Goal: Contribute content: Contribute content

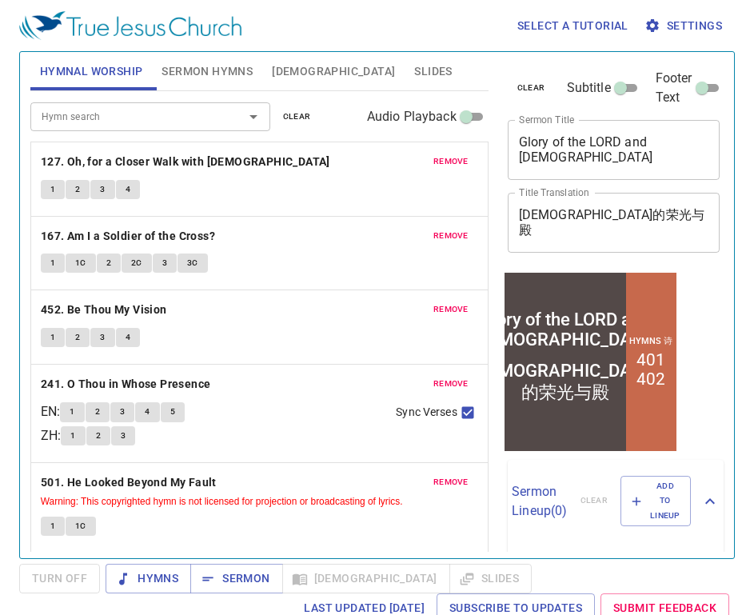
click at [301, 111] on span "clear" at bounding box center [297, 117] width 28 height 14
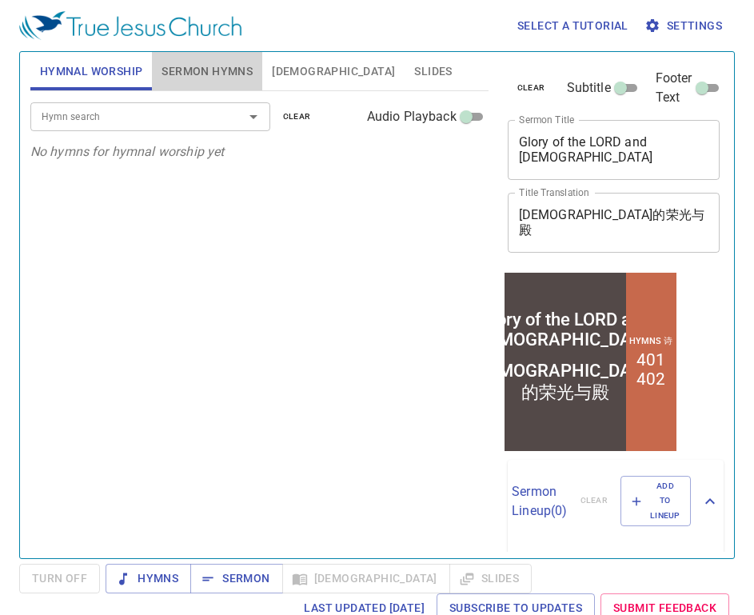
click at [198, 69] on span "Sermon Hymns" at bounding box center [207, 72] width 91 height 20
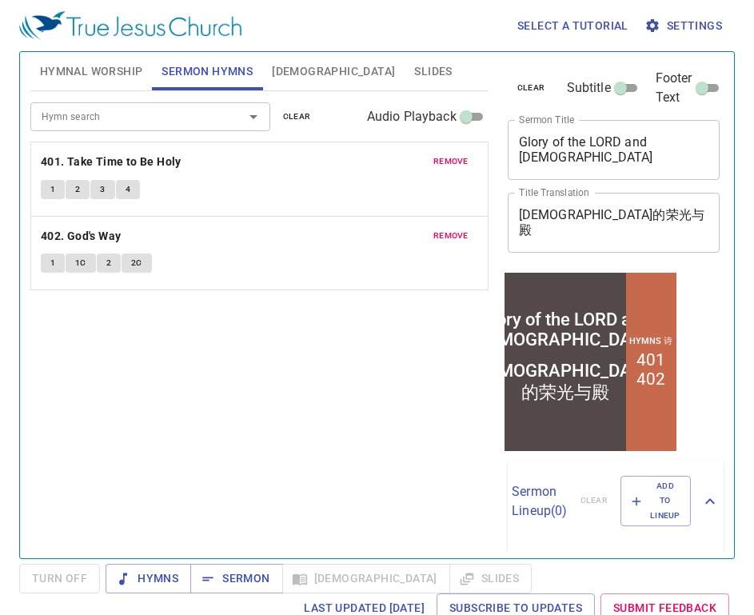
click at [289, 114] on span "clear" at bounding box center [297, 117] width 28 height 14
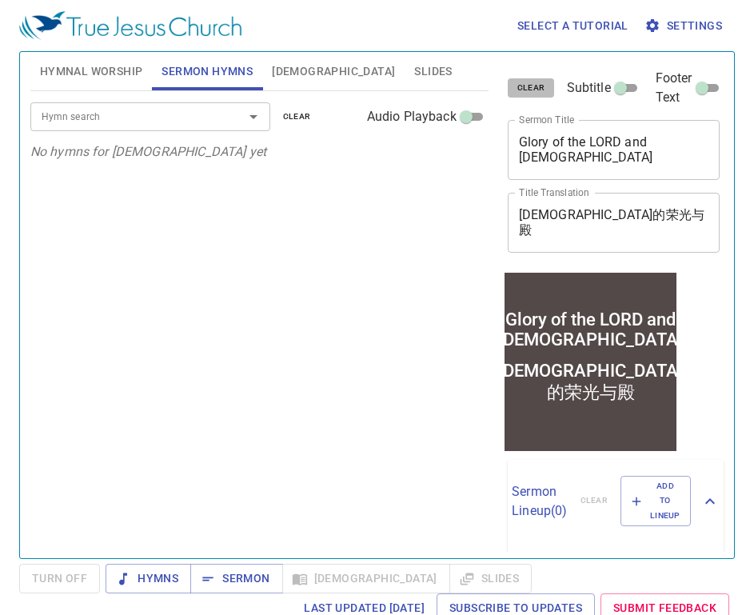
click at [523, 88] on span "clear" at bounding box center [531, 88] width 28 height 14
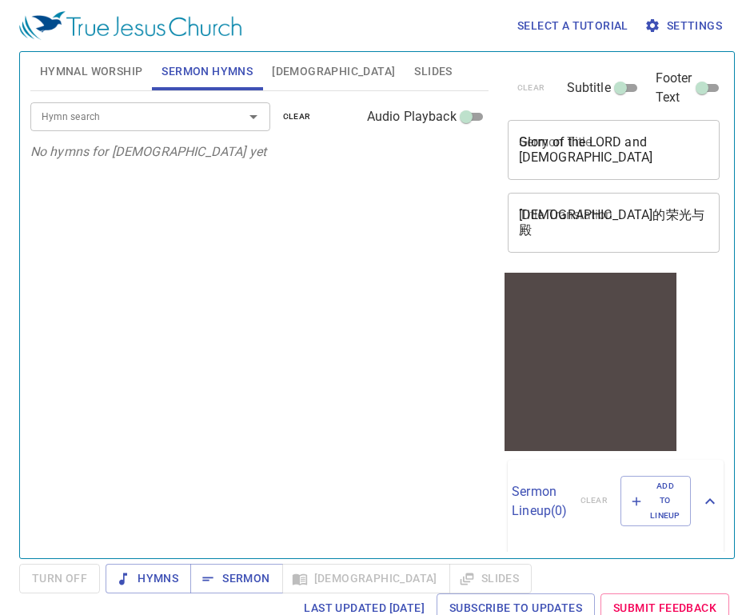
click at [59, 296] on div "Hymn search Hymn search clear Audio Playback No hymns for sermon yet" at bounding box center [259, 317] width 458 height 453
click at [561, 150] on textarea "Glory of the LORD and Temple" at bounding box center [614, 149] width 190 height 30
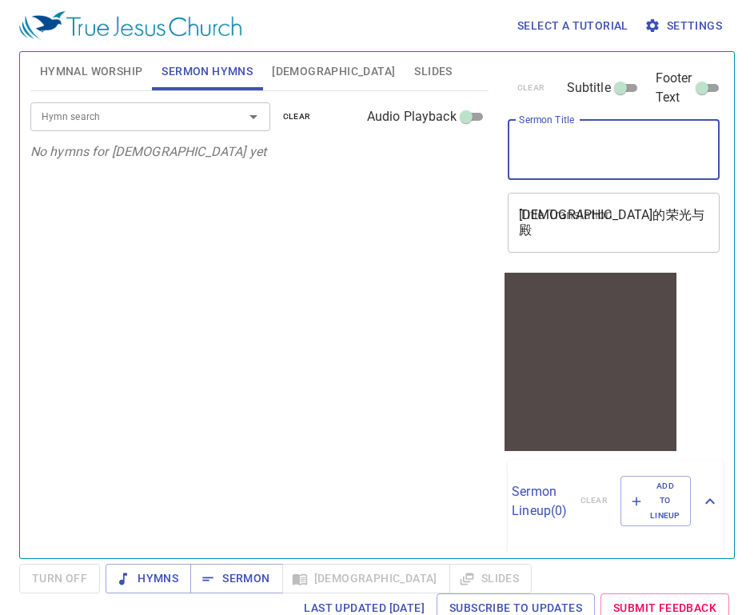
paste textarea "人生的巅峰 The Pinnacle of Life"
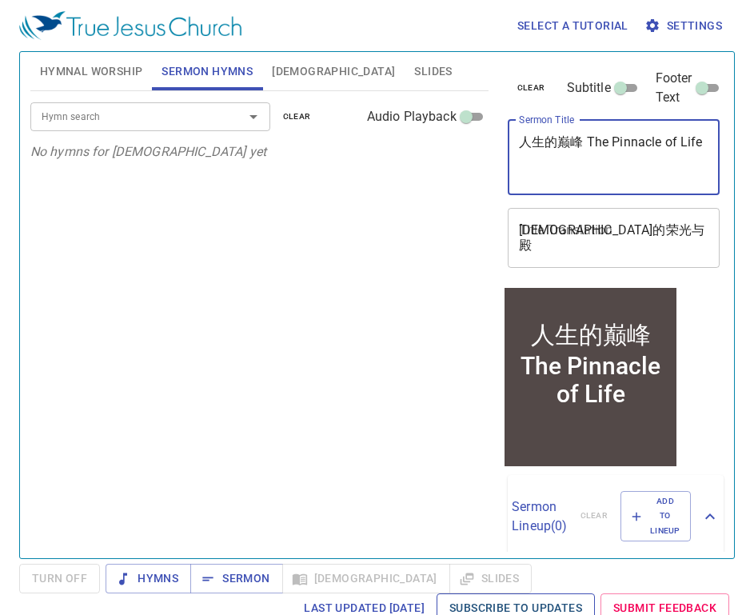
type textarea "人生的巅峰 The Pinnacle of Life"
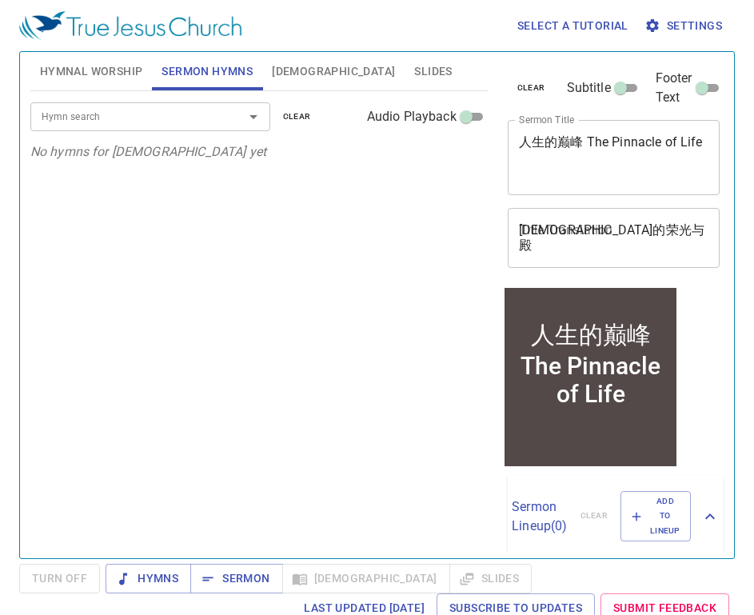
click at [60, 330] on div "Hymn search Hymn search clear Audio Playback No hymns for sermon yet" at bounding box center [259, 317] width 458 height 453
click at [531, 226] on textarea "神的荣光与殿" at bounding box center [614, 237] width 190 height 30
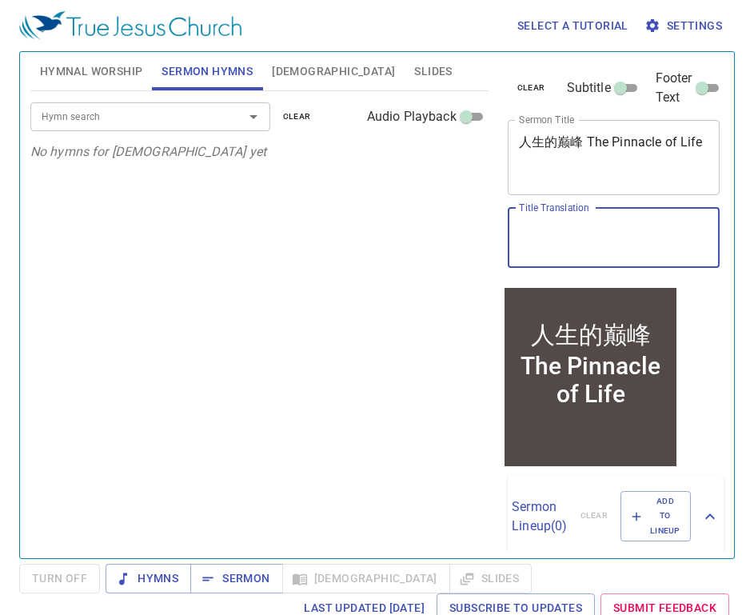
paste textarea ""1 母况日下中的信靠 Trust amid declining circumstances 2 用爱结出蒙福的成果 Bear blessed fruits …"
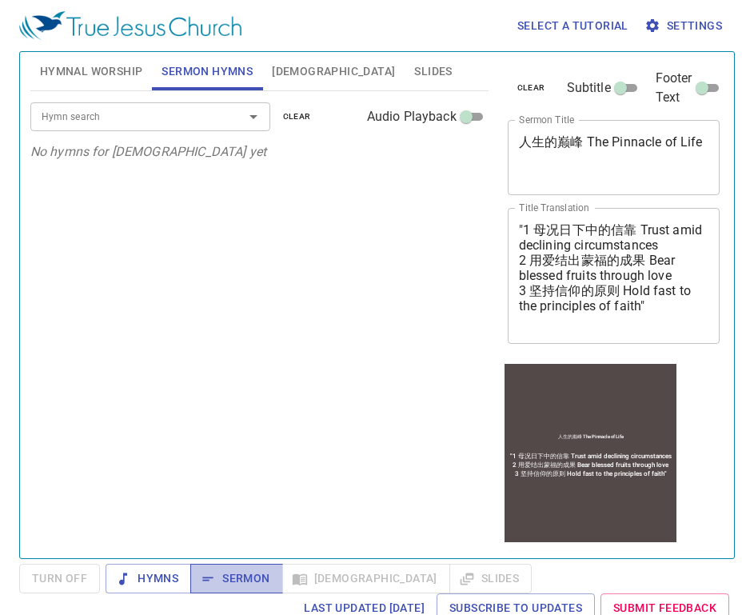
click at [258, 571] on span "Sermon" at bounding box center [236, 579] width 66 height 20
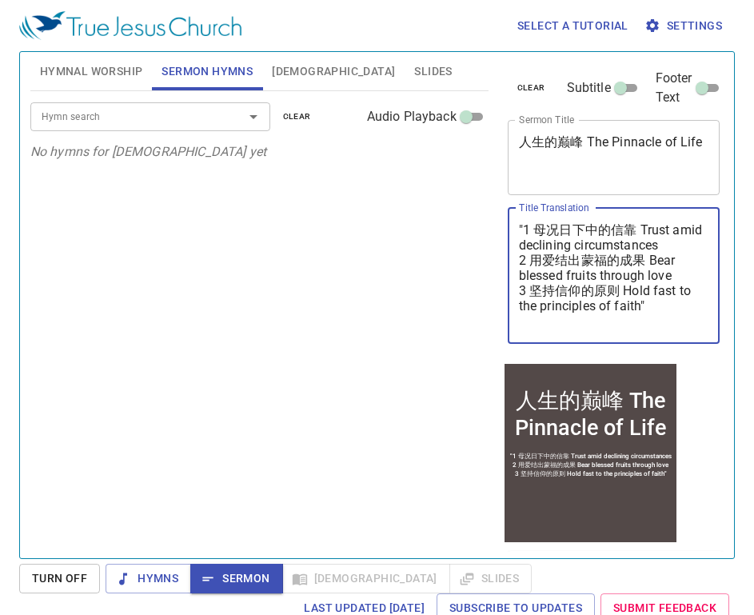
click at [644, 225] on textarea ""1 母况日下中的信靠 Trust amid declining circumstances 2 用爱结出蒙福的成果 Bear blessed fruits …" at bounding box center [614, 275] width 190 height 106
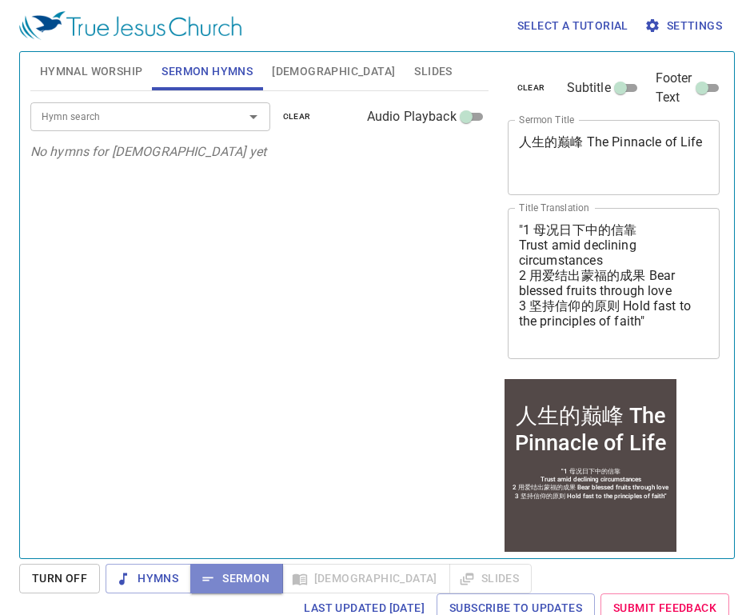
click at [241, 570] on span "Sermon" at bounding box center [236, 579] width 66 height 20
click at [742, 475] on div "Select a tutorial Settings Hymnal Worship Sermon Hymns Bible Slides Hymn search…" at bounding box center [377, 307] width 754 height 615
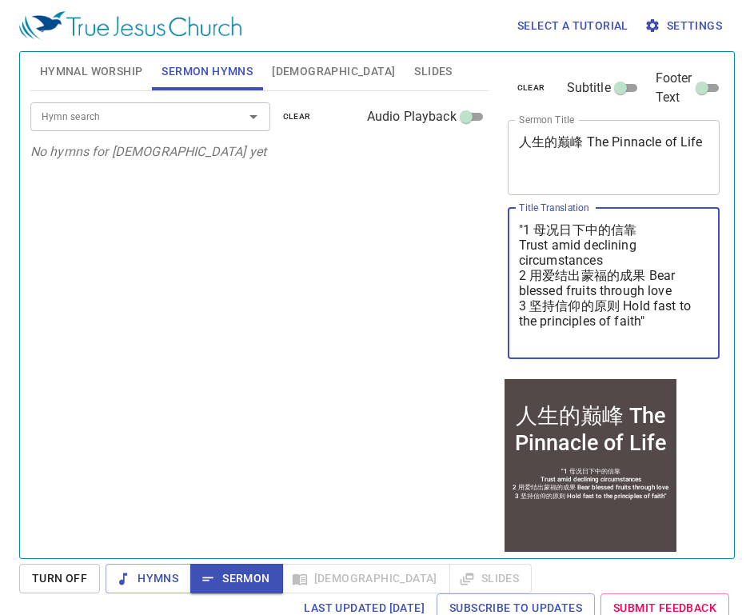
click at [651, 281] on textarea ""1 母况日下中的信靠 Trust amid declining circumstances 2 用爱结出蒙福的成果 Bear blessed fruits …" at bounding box center [614, 283] width 190 height 122
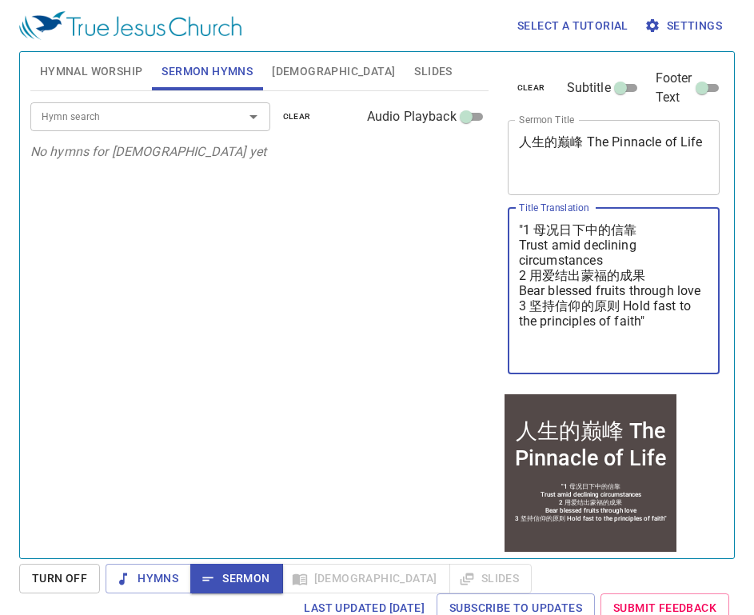
click at [627, 314] on textarea ""1 母况日下中的信靠 Trust amid declining circumstances 2 用爱结出蒙福的成果 Bear blessed fruits …" at bounding box center [614, 290] width 190 height 137
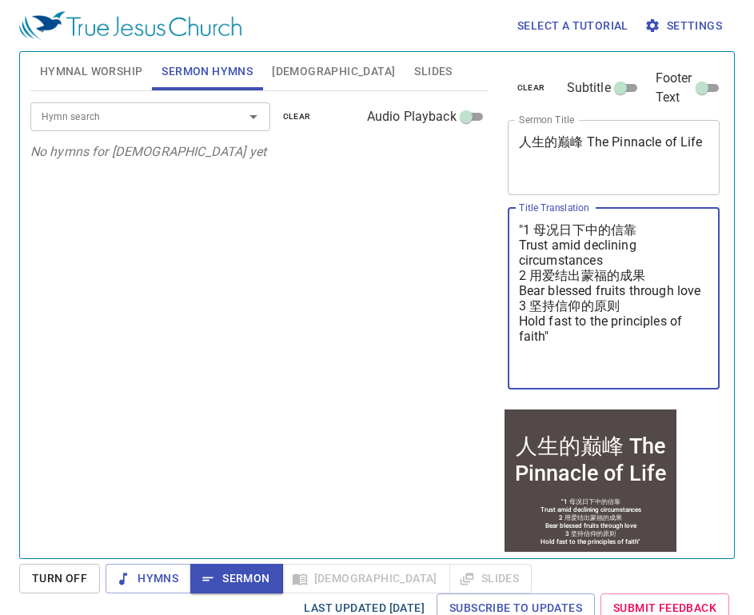
type textarea ""1 母况日下中的信靠 Trust amid declining circumstances 2 用爱结出蒙福的成果 Bear blessed fruits …"
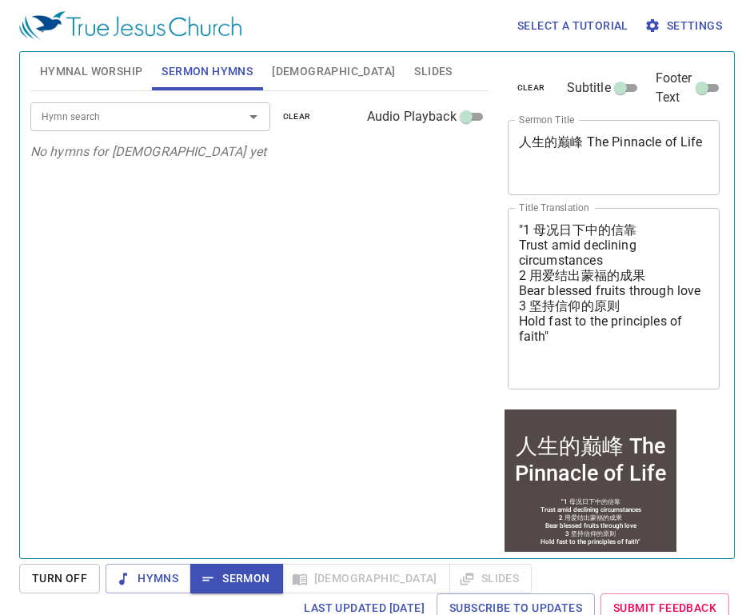
click at [742, 457] on div "Select a tutorial Settings Hymnal Worship Sermon Hymns Bible Slides Hymn search…" at bounding box center [377, 307] width 754 height 615
drag, startPoint x: 588, startPoint y: 139, endPoint x: 380, endPoint y: 139, distance: 207.9
click at [380, 139] on div "Hymnal Worship Sermon Hymns Bible Slides Hymn search Hymn search clear Audio Pl…" at bounding box center [377, 299] width 706 height 506
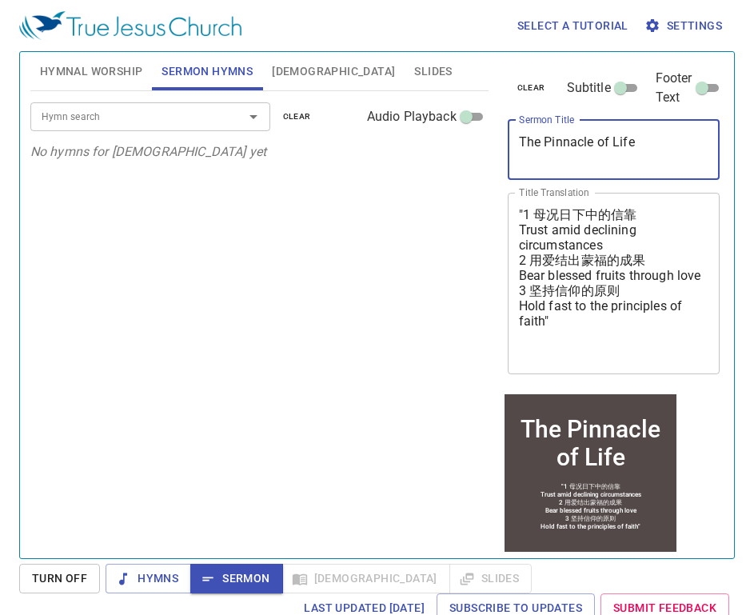
click at [658, 142] on textarea "The Pinnacle of Life" at bounding box center [614, 149] width 190 height 30
paste textarea "人生的巅峰"
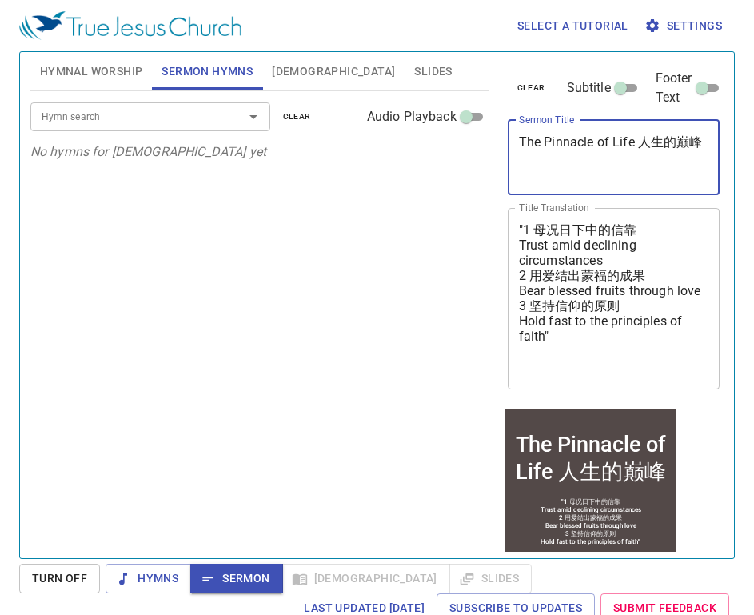
click at [642, 136] on textarea "The Pinnacle of Life 人生的巅峰" at bounding box center [614, 157] width 190 height 46
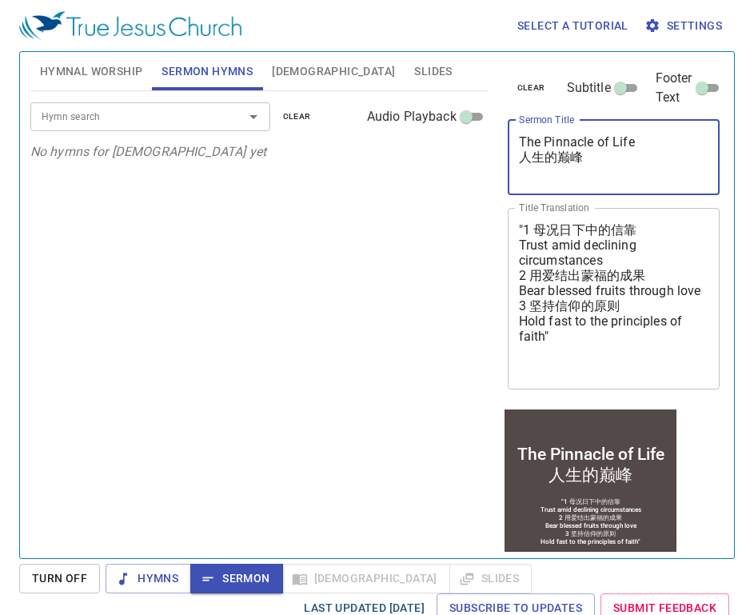
type textarea "The Pinnacle of Life 人生的巅峰"
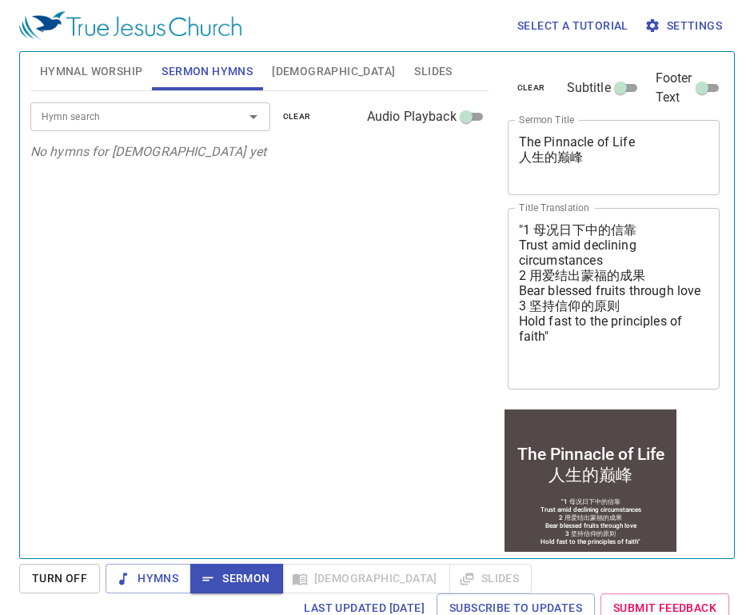
click at [57, 106] on div "Hymn search" at bounding box center [150, 116] width 240 height 28
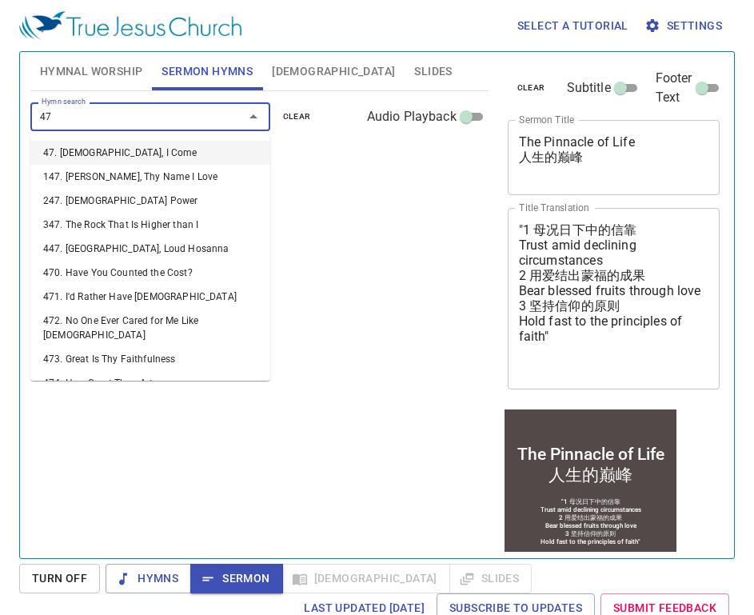
type input "473"
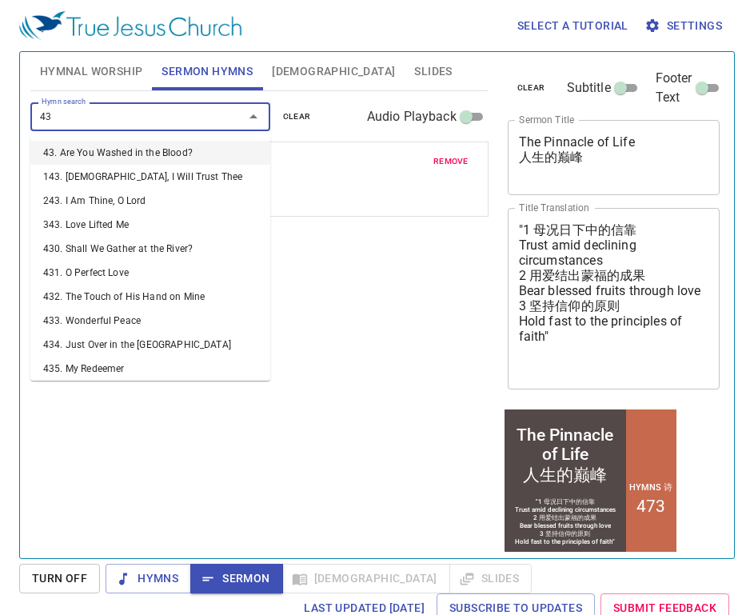
type input "433"
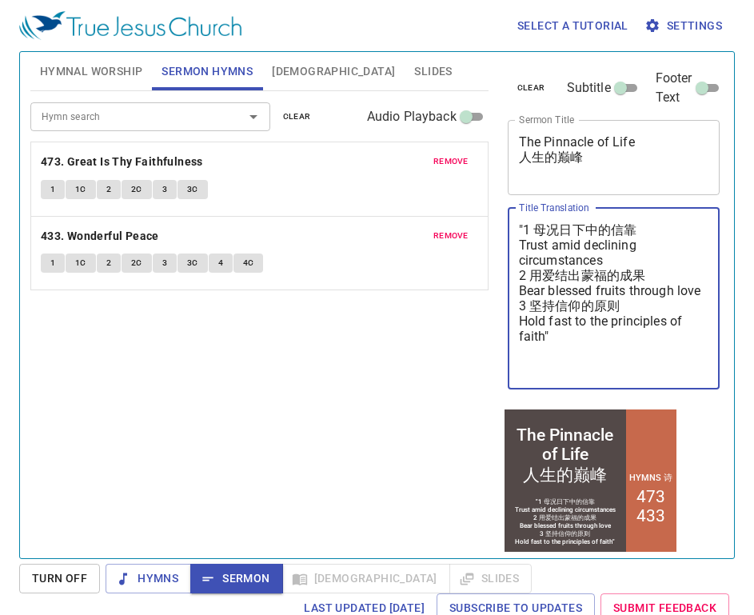
click at [528, 225] on textarea ""1 母况日下中的信靠 Trust amid declining circumstances 2 用爱结出蒙福的成果 Bear blessed fruits …" at bounding box center [614, 298] width 190 height 152
click at [525, 222] on textarea ""1 母况日下中的信靠 Trust amid declining circumstances 2 用爱结出蒙福的成果 Bear blessed fruits …" at bounding box center [614, 298] width 190 height 152
click at [563, 359] on textarea "1 母况日下中的信靠 Trust amid declining circumstances 2 用爱结出蒙福的成果 Bear blessed fruits t…" at bounding box center [614, 298] width 190 height 152
type textarea "1 母况日下中的信靠 Trust amid declining circumstances 2 用爱结出蒙福的成果 Bear blessed fruits t…"
click at [93, 369] on div "Hymn search Hymn search clear Audio Playback remove 473. Great Is Thy Faithfuln…" at bounding box center [259, 317] width 458 height 453
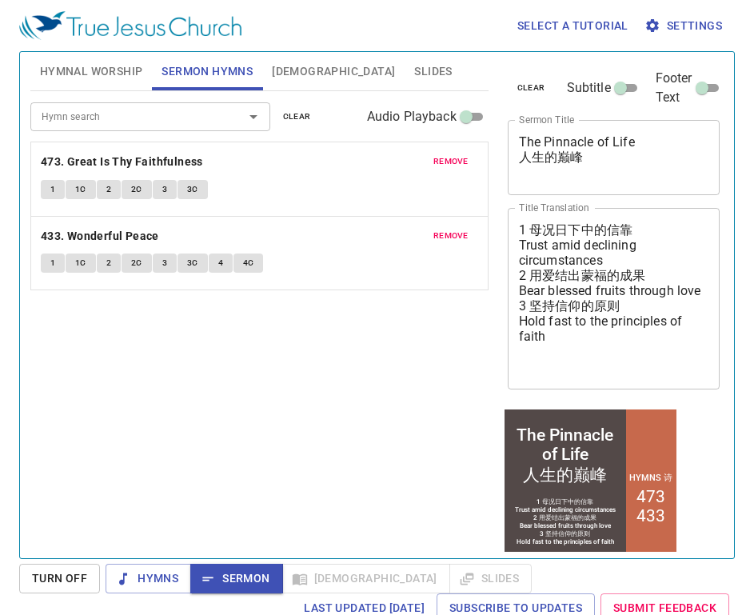
click at [289, 175] on div "remove 473. Great Is Thy Faithfulness 1 1C 2 2C 3 3C" at bounding box center [259, 179] width 457 height 74
click at [414, 75] on span "Slides" at bounding box center [433, 72] width 38 height 20
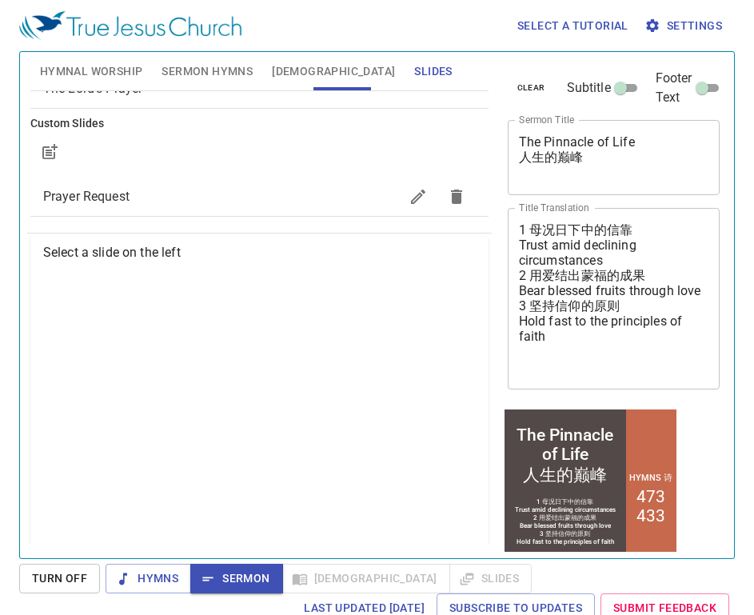
scroll to position [160, 0]
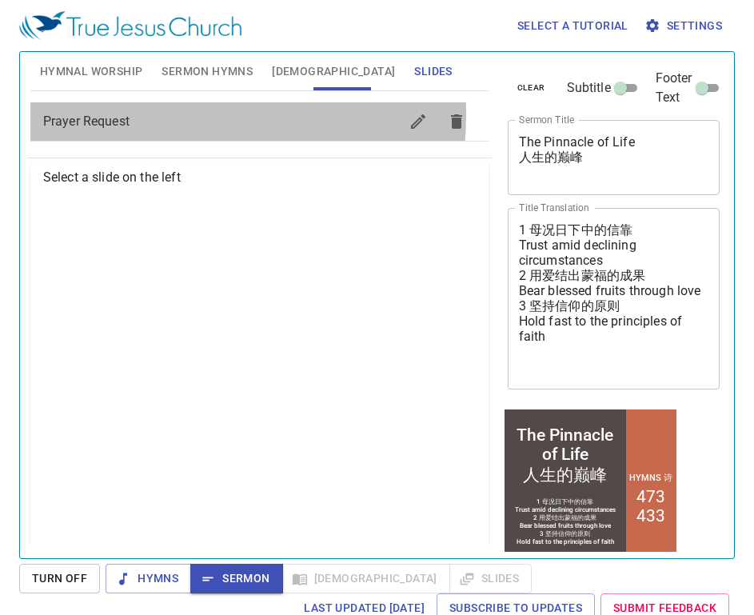
click at [97, 113] on span "Prayer Request" at bounding box center [221, 121] width 356 height 19
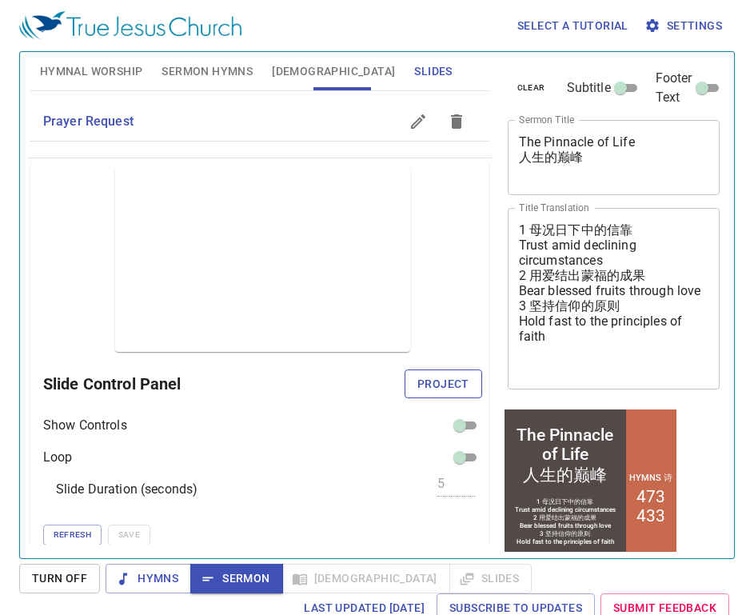
click at [435, 383] on span "Project" at bounding box center [443, 384] width 52 height 20
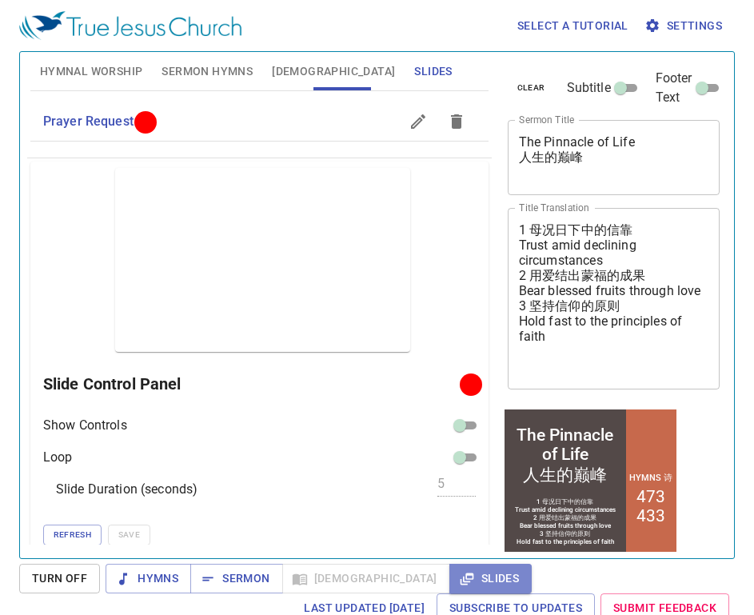
click at [462, 573] on span "Slides" at bounding box center [490, 579] width 57 height 20
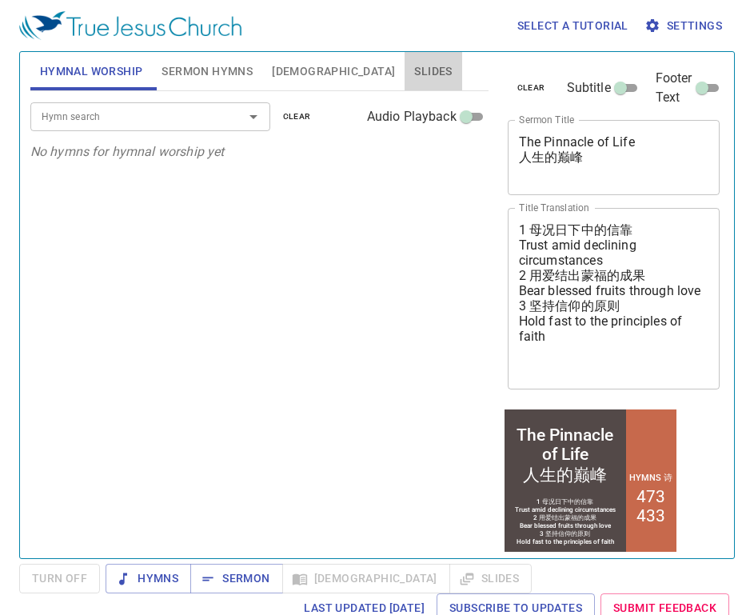
click at [414, 67] on span "Slides" at bounding box center [433, 72] width 38 height 20
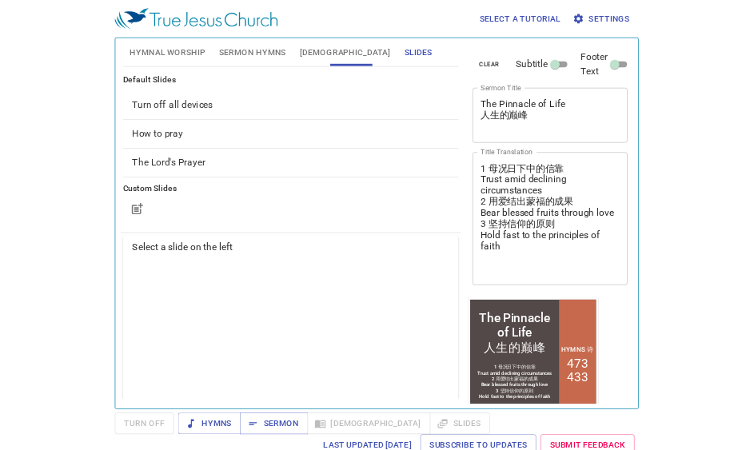
scroll to position [49, 0]
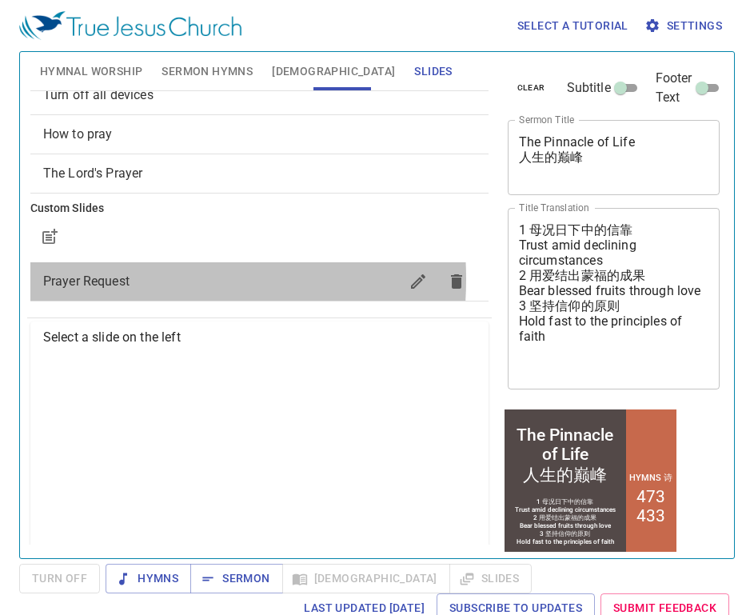
click at [106, 279] on span "Prayer Request" at bounding box center [86, 280] width 86 height 15
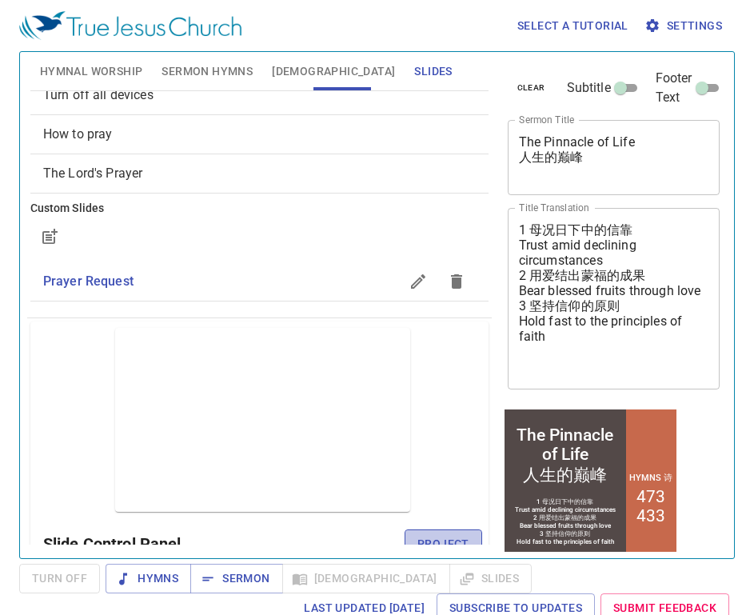
click at [422, 537] on span "Project" at bounding box center [443, 544] width 52 height 20
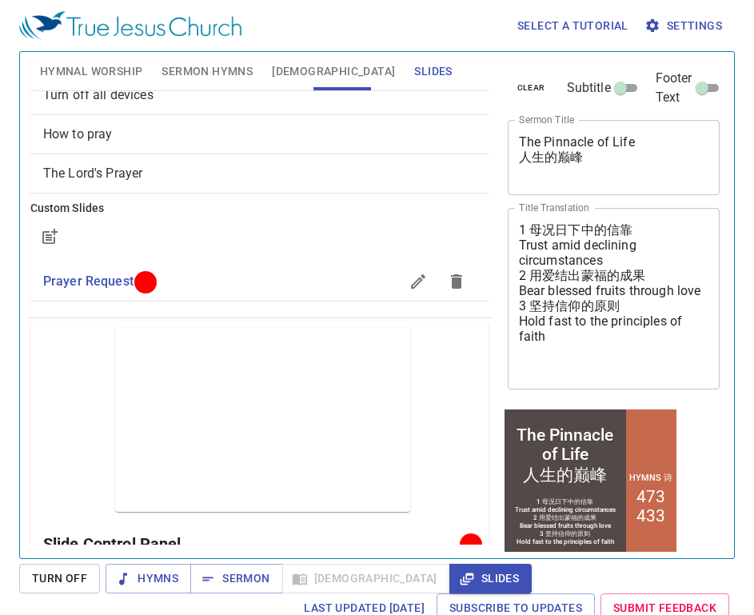
click at [734, 41] on header "Select a tutorial Settings" at bounding box center [377, 25] width 716 height 51
click at [441, 225] on div at bounding box center [259, 236] width 458 height 38
click at [450, 380] on div "Preview Only Slide Control Panel Show Controls Loop Slide Duration (seconds) 5 …" at bounding box center [259, 544] width 458 height 447
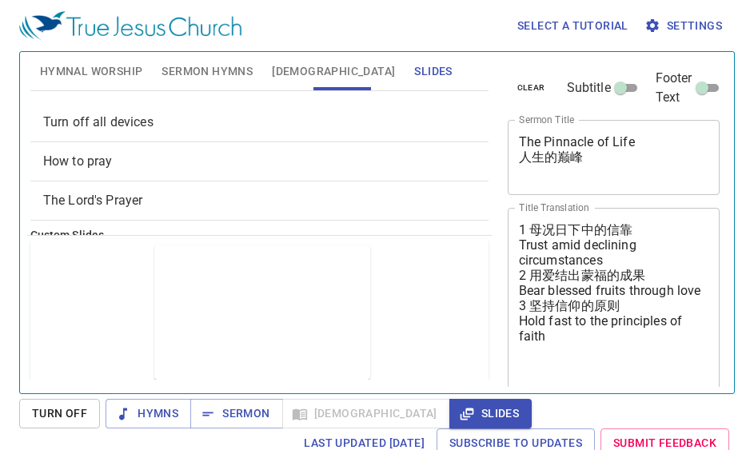
scroll to position [0, 0]
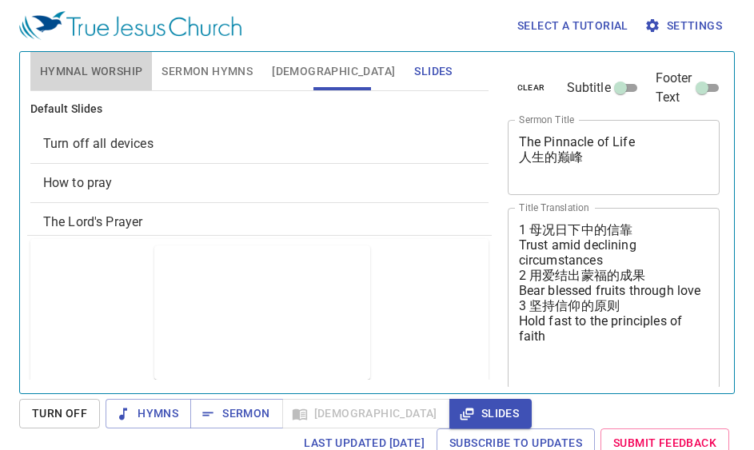
click at [74, 74] on span "Hymnal Worship" at bounding box center [91, 72] width 103 height 20
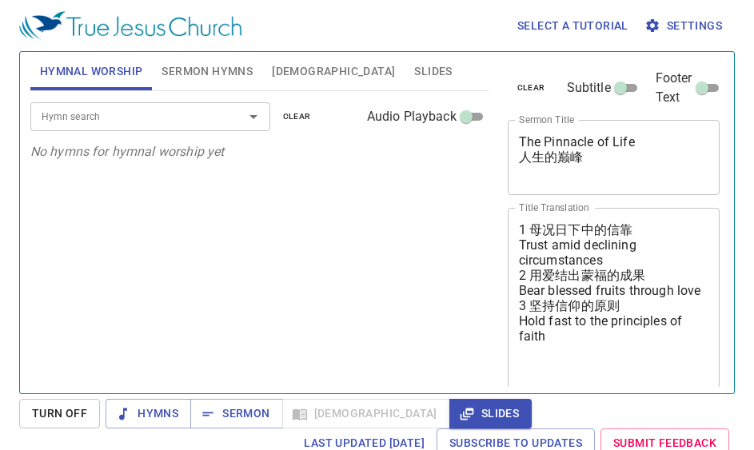
click at [77, 116] on input "Hymn search" at bounding box center [126, 116] width 183 height 18
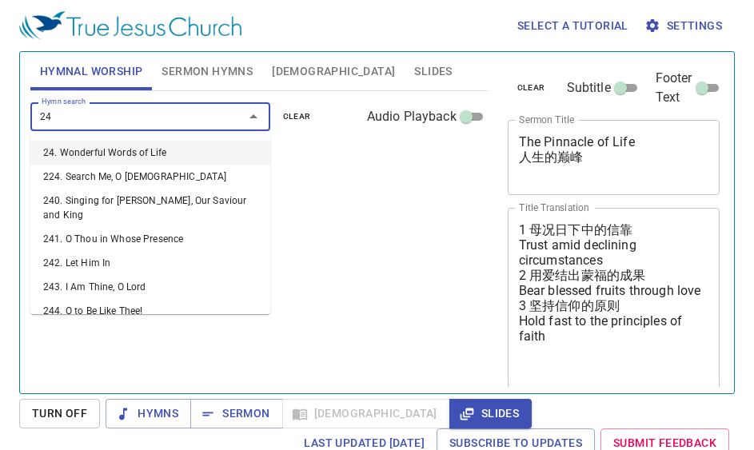
type input "247"
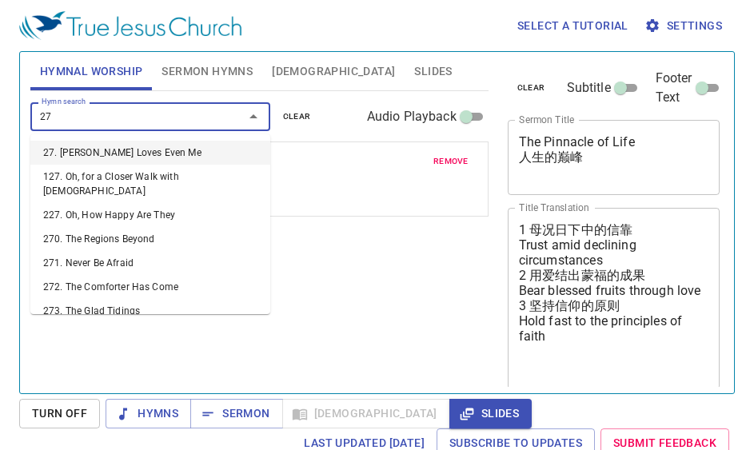
type input "279"
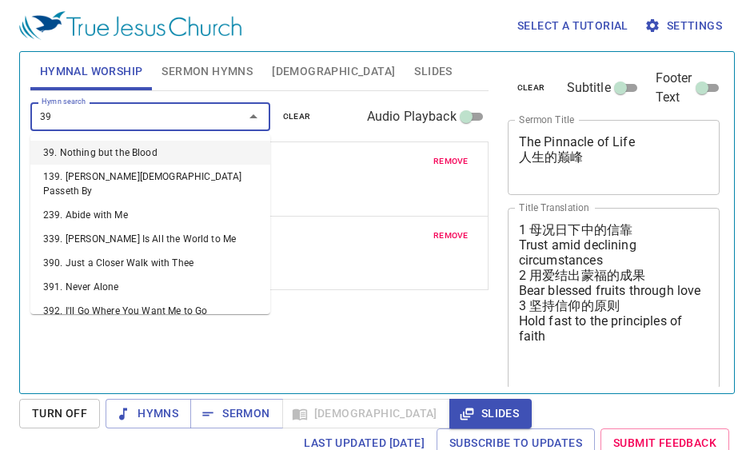
type input "398"
type input "399"
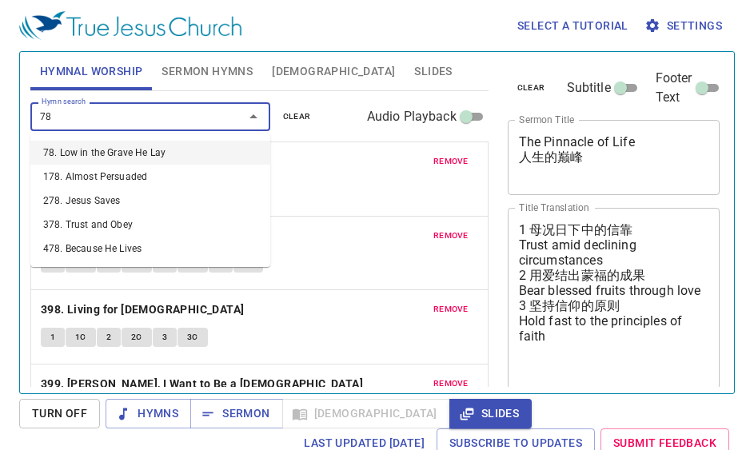
type input "7"
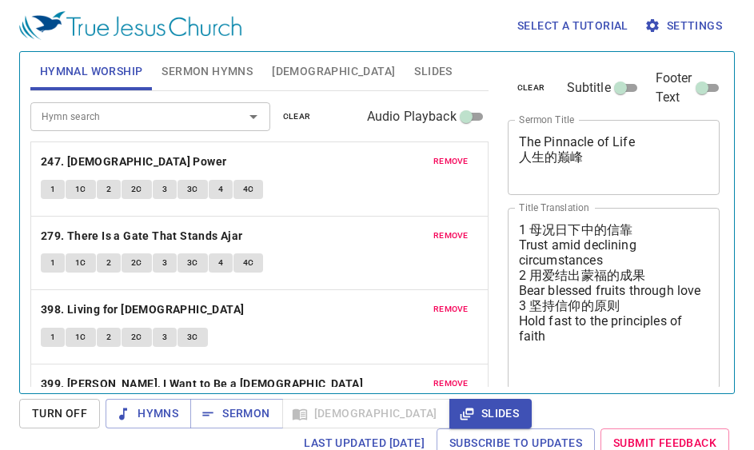
click at [333, 90] on div "Hymnal Worship Sermon Hymns Bible Slides" at bounding box center [259, 71] width 458 height 39
click at [280, 70] on span "[DEMOGRAPHIC_DATA]" at bounding box center [333, 72] width 123 height 20
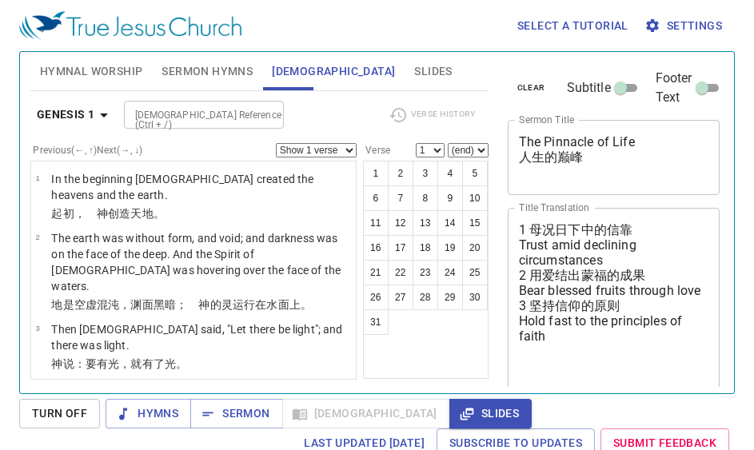
click at [90, 68] on span "Hymnal Worship" at bounding box center [91, 72] width 103 height 20
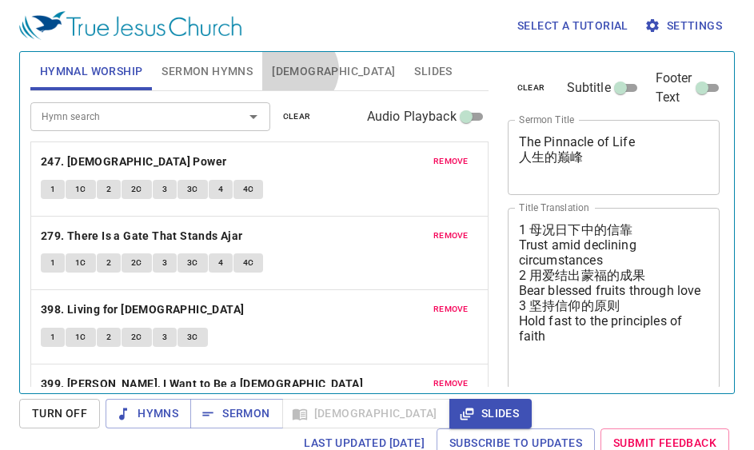
click at [298, 70] on span "[DEMOGRAPHIC_DATA]" at bounding box center [333, 72] width 123 height 20
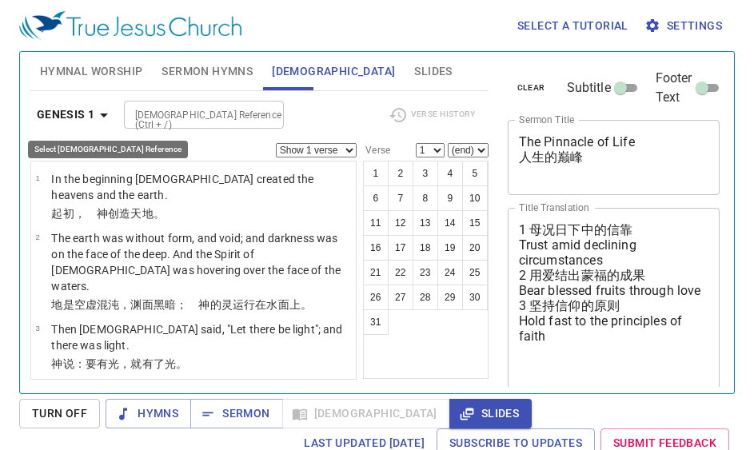
click at [81, 116] on b "Genesis 1" at bounding box center [66, 115] width 58 height 20
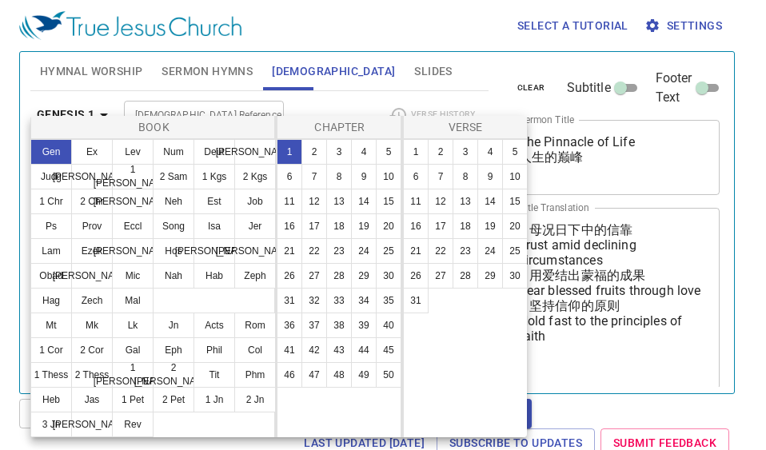
click at [350, 94] on div at bounding box center [383, 225] width 766 height 450
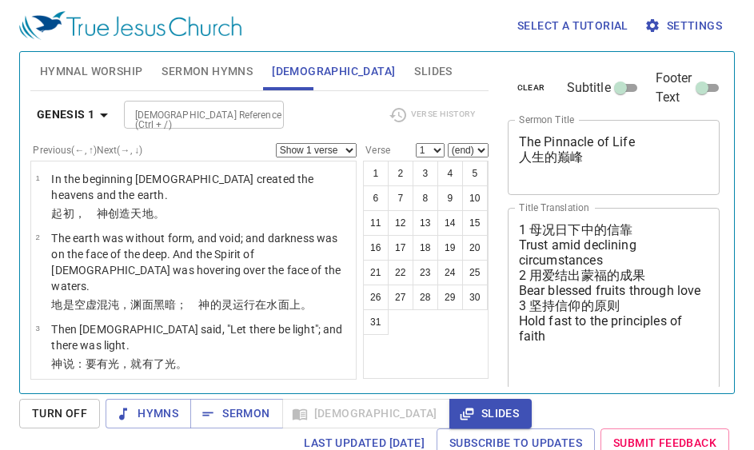
click at [660, 23] on icon "button" at bounding box center [652, 26] width 16 height 16
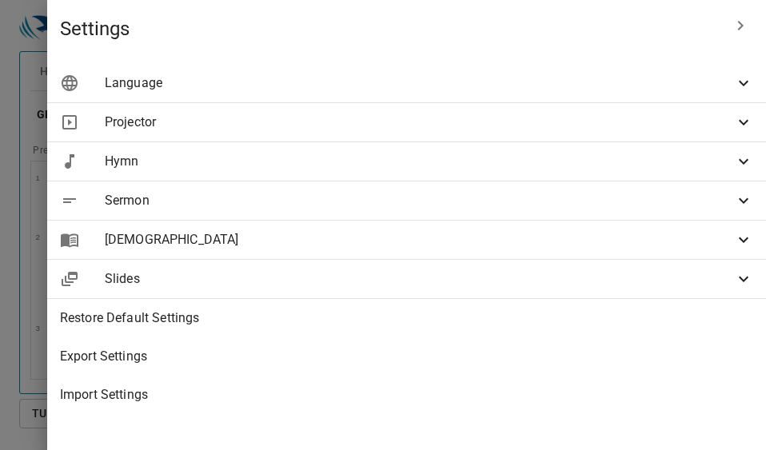
click at [298, 26] on div at bounding box center [383, 225] width 766 height 450
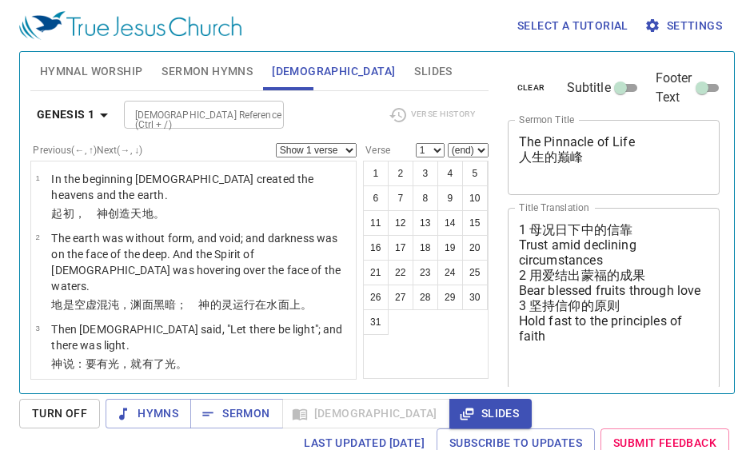
click at [414, 77] on span "Slides" at bounding box center [433, 72] width 38 height 20
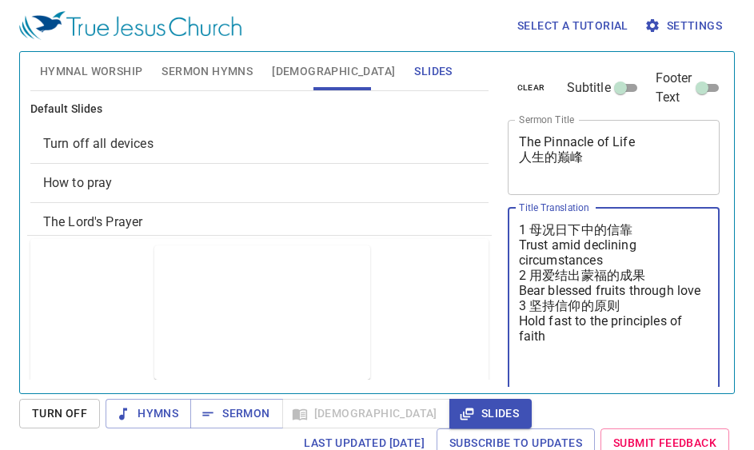
click at [542, 228] on textarea "1 母况日下中的信靠 Trust amid declining circumstances 2 用爱结出蒙福的成果 Bear blessed fruits t…" at bounding box center [614, 298] width 190 height 152
type textarea "1 每况日下中的信靠 Trust amid declining circumstances 2 用爱结出蒙福的成果 Bear blessed fruits t…"
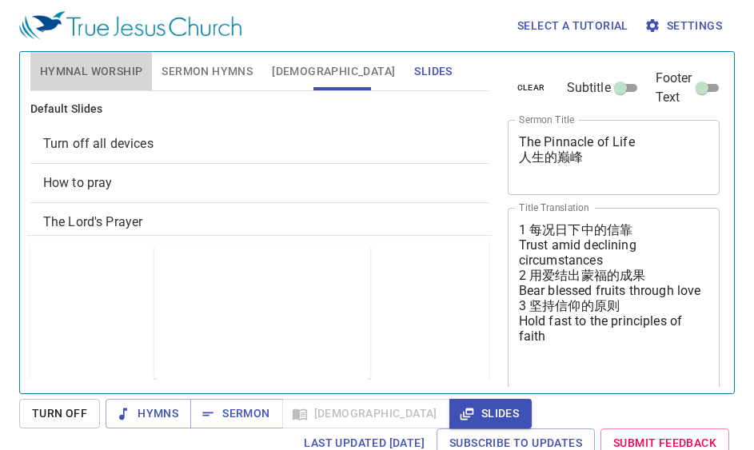
click at [77, 66] on span "Hymnal Worship" at bounding box center [91, 72] width 103 height 20
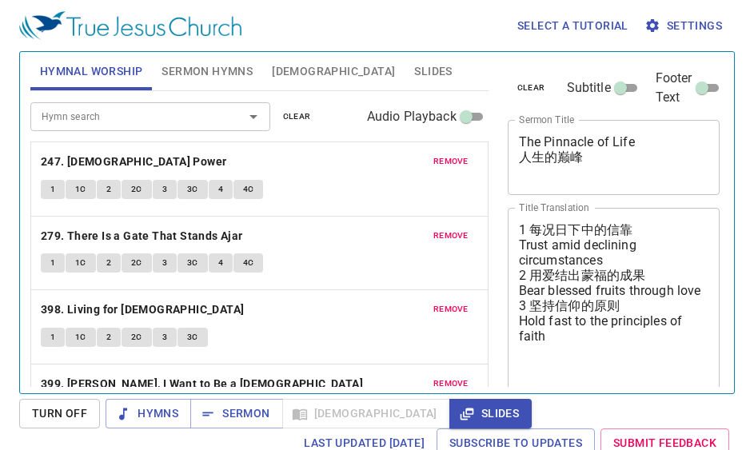
click at [209, 67] on span "Sermon Hymns" at bounding box center [207, 72] width 91 height 20
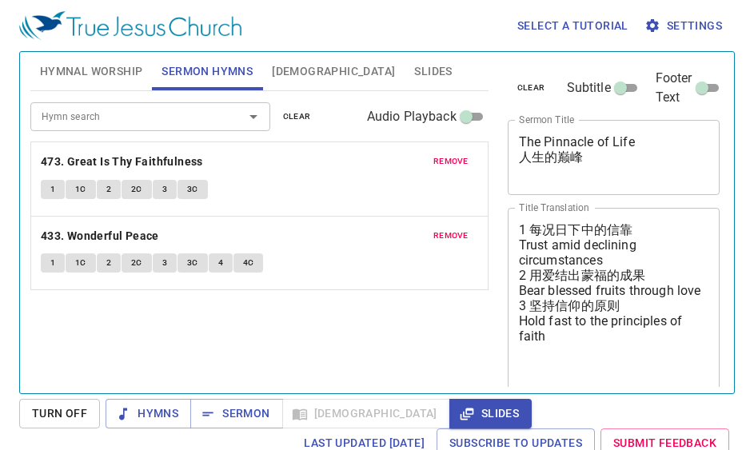
click at [76, 54] on button "Hymnal Worship" at bounding box center [91, 71] width 122 height 38
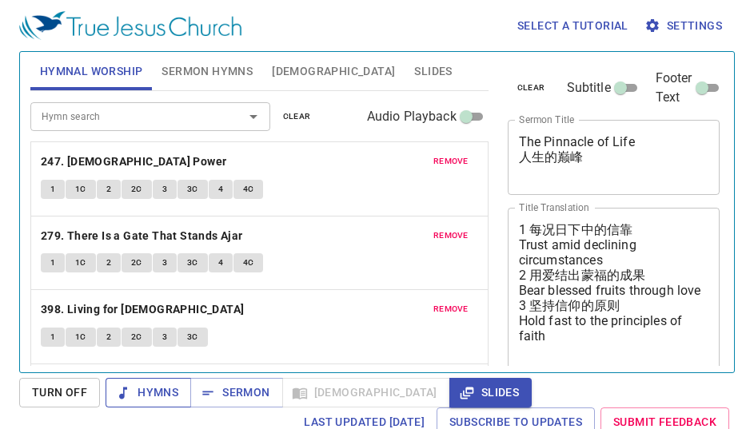
click at [169, 385] on span "Hymns" at bounding box center [148, 393] width 60 height 20
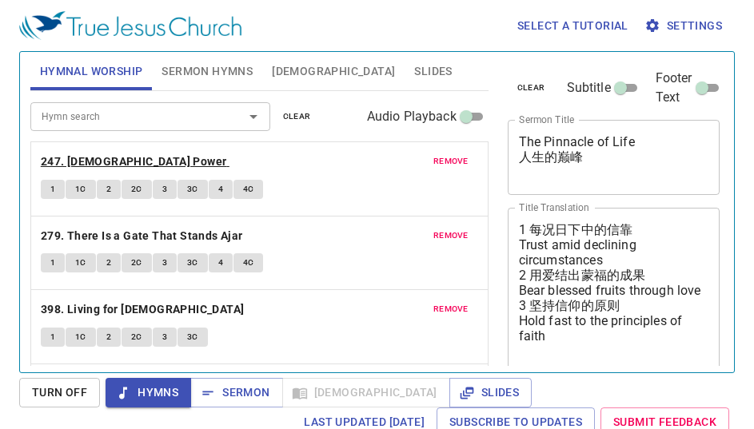
click at [83, 163] on b "247. [DEMOGRAPHIC_DATA] Power" at bounding box center [134, 162] width 186 height 20
click at [50, 185] on span "1" at bounding box center [52, 189] width 5 height 14
click at [164, 183] on span "3" at bounding box center [164, 189] width 5 height 14
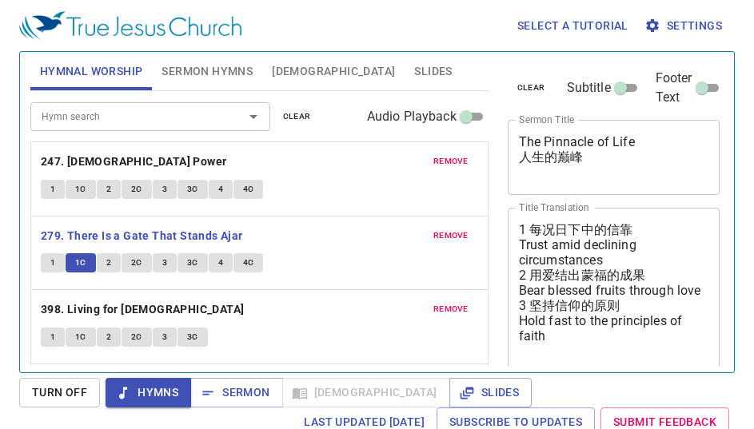
click at [106, 272] on button "2" at bounding box center [109, 262] width 24 height 19
click at [134, 271] on button "2C" at bounding box center [137, 262] width 30 height 19
click at [175, 255] on button "3" at bounding box center [165, 262] width 24 height 19
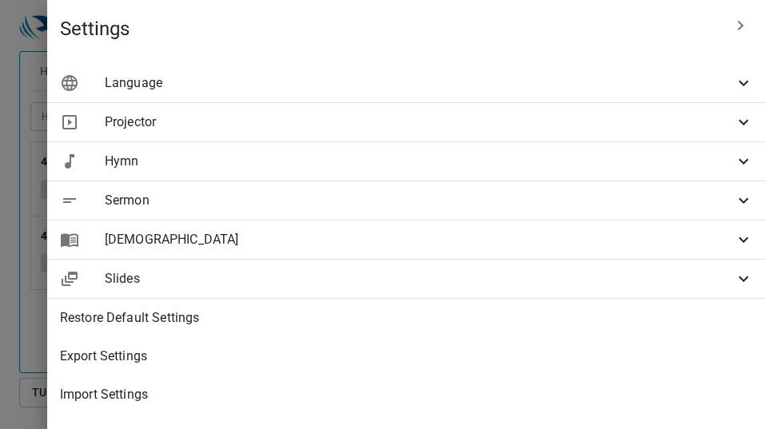
click at [234, 319] on div at bounding box center [383, 214] width 766 height 429
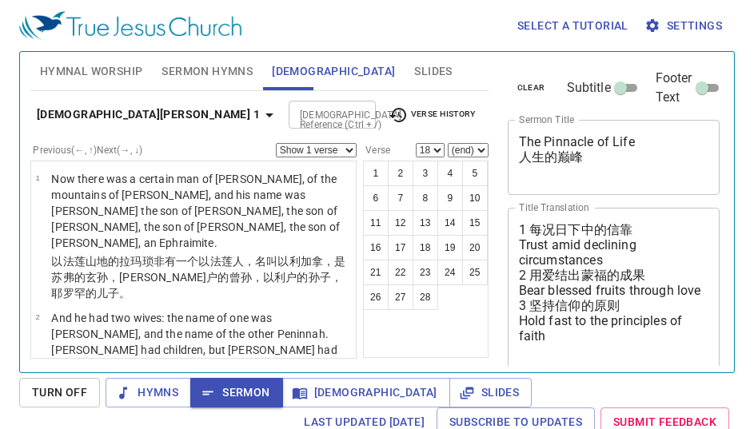
select select "18"
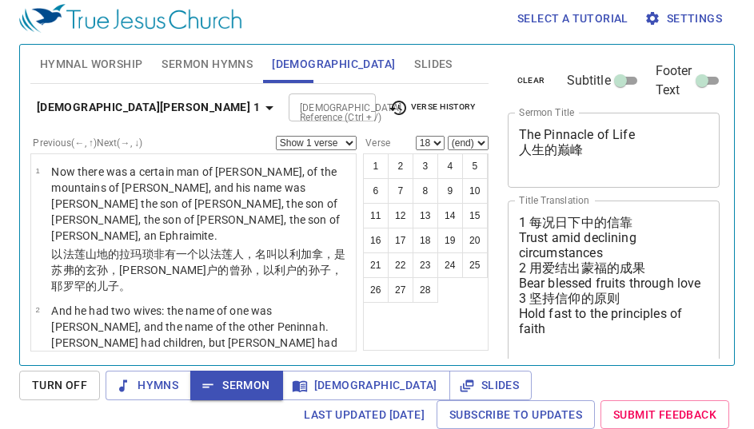
scroll to position [400, 0]
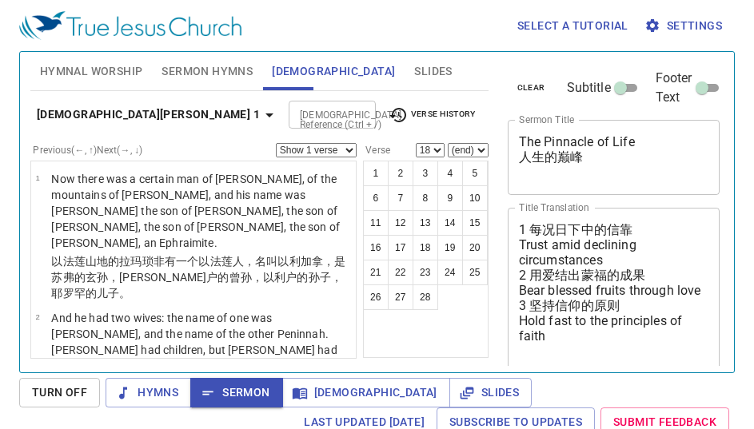
select select "18"
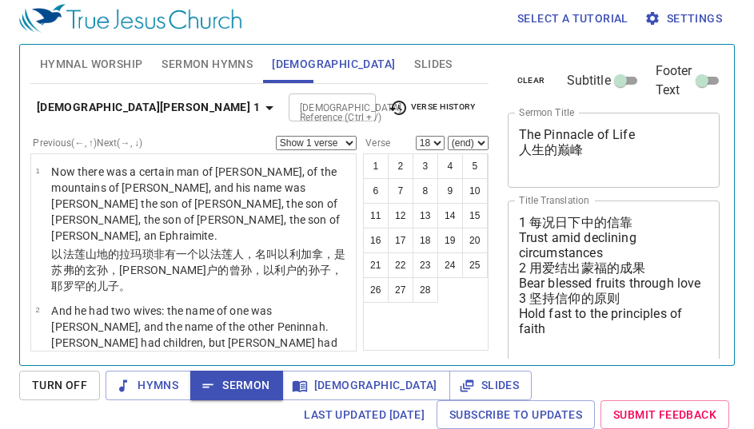
scroll to position [640, 0]
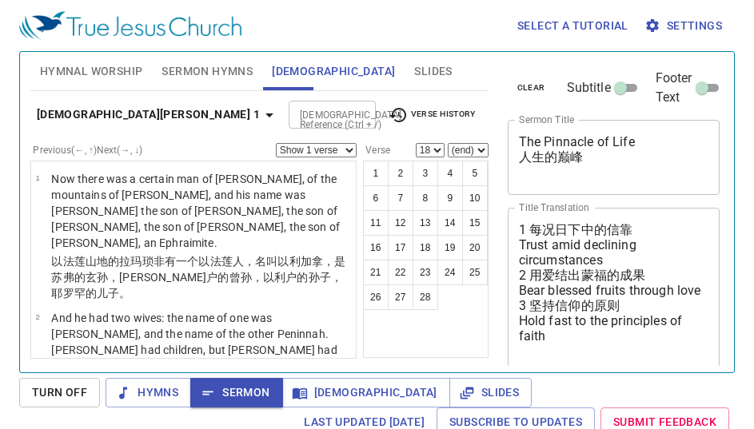
select select "18"
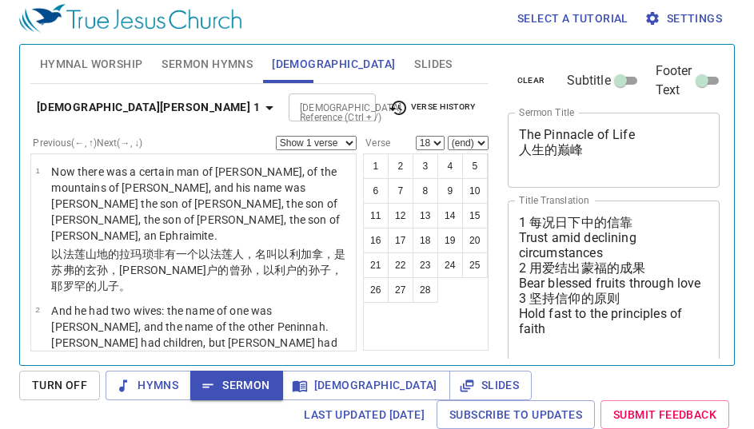
scroll to position [640, 0]
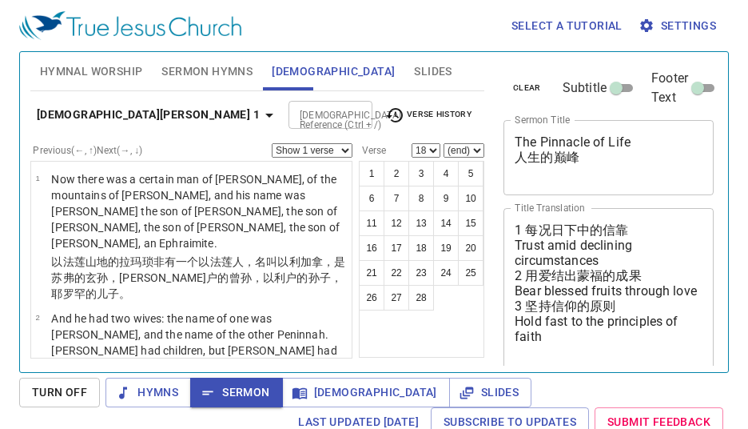
select select "18"
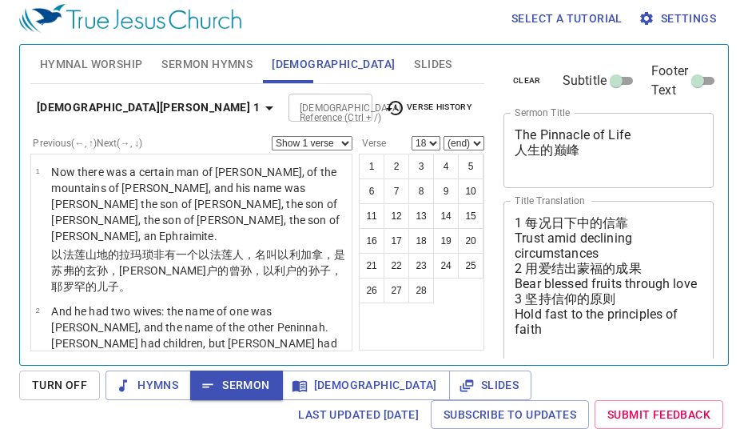
scroll to position [656, 0]
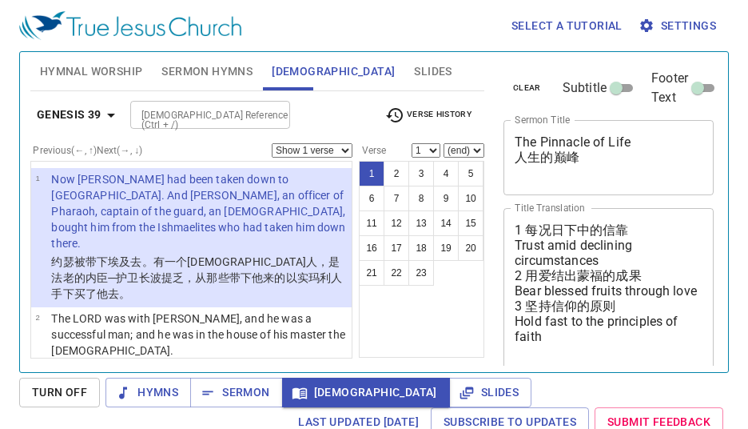
scroll to position [7, 0]
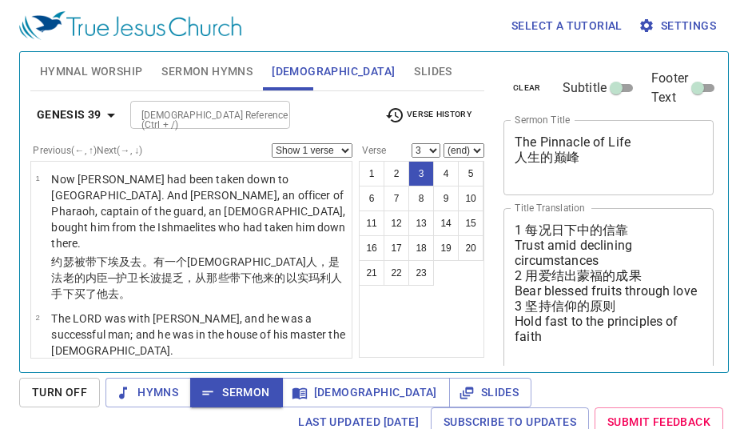
select select "3"
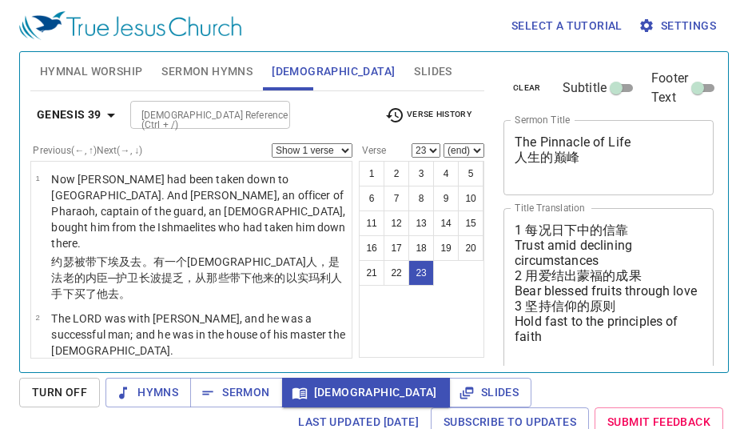
select select "23"
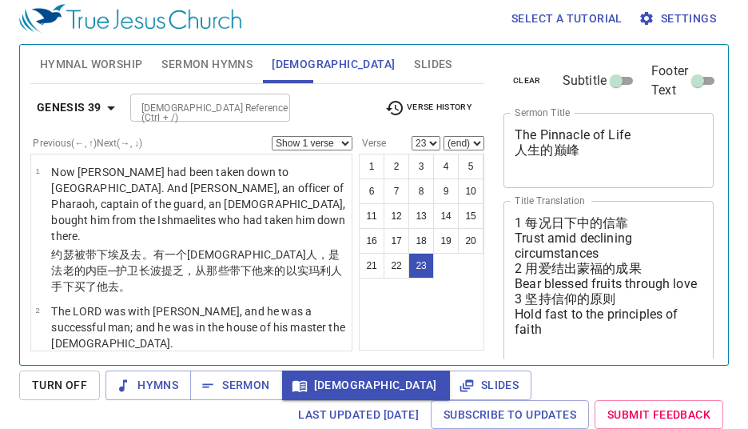
scroll to position [1930, 0]
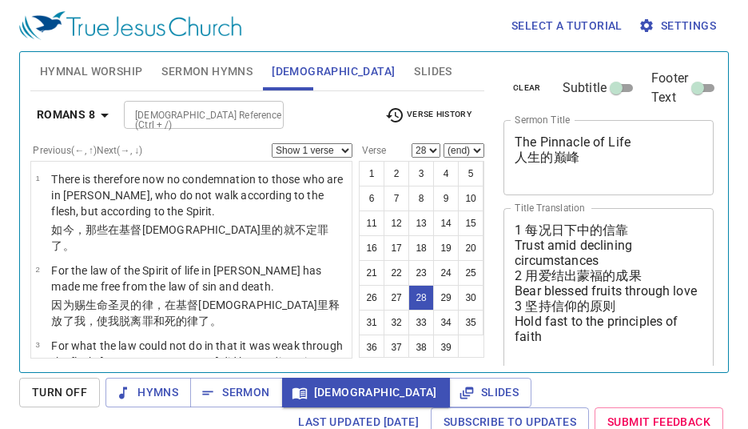
select select "28"
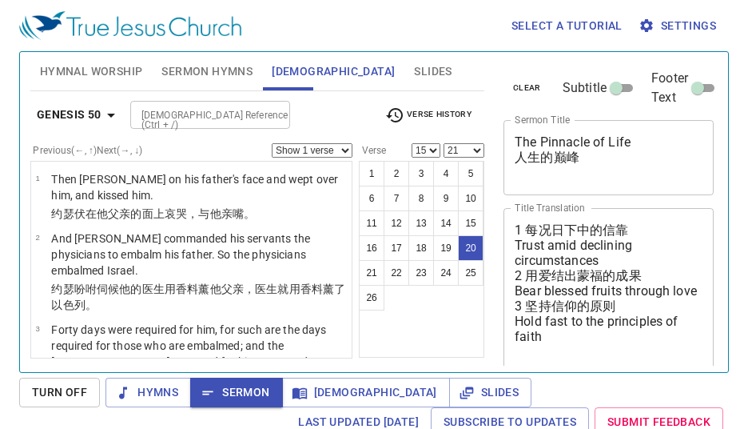
select select "15"
select select "21"
select select "15"
select select "21"
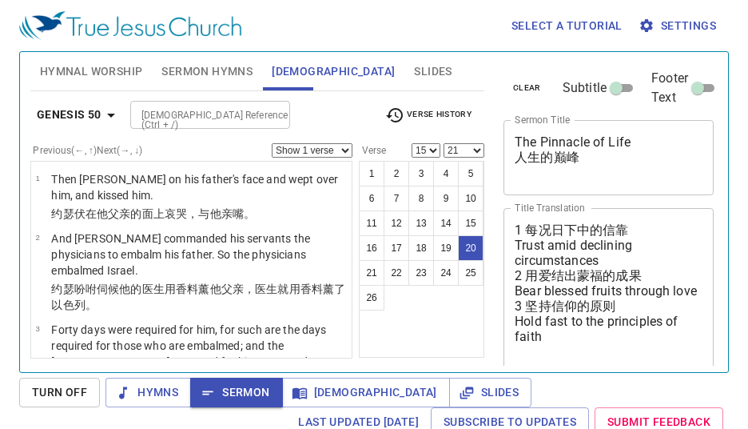
scroll to position [1500, 0]
select select "15"
select select "21"
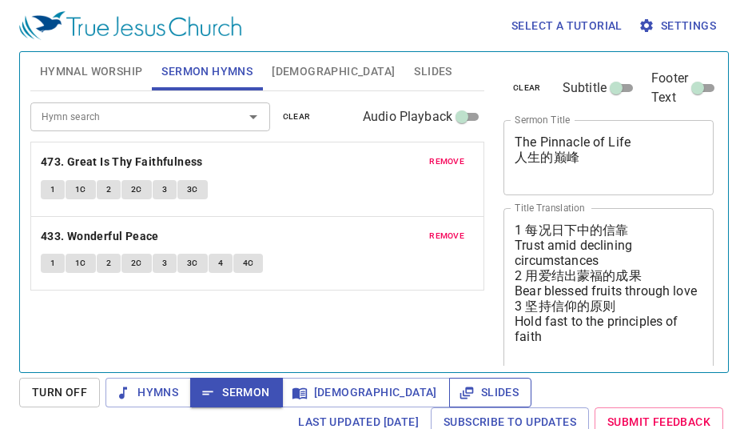
click at [460, 388] on icon "button" at bounding box center [467, 392] width 14 height 12
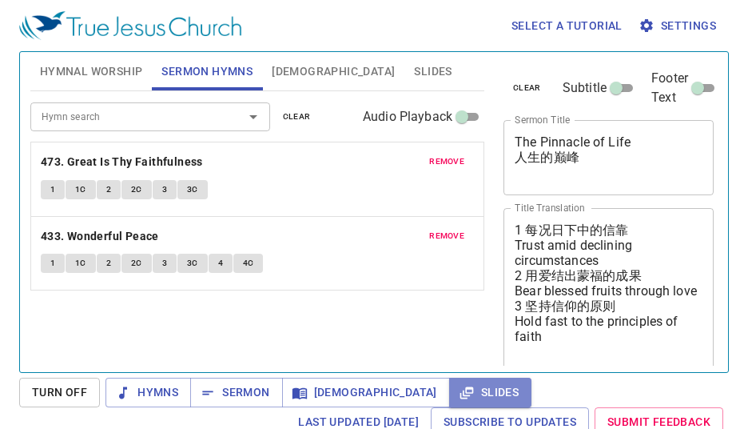
click at [462, 390] on span "Slides" at bounding box center [490, 392] width 57 height 20
